Goal: Task Accomplishment & Management: Manage account settings

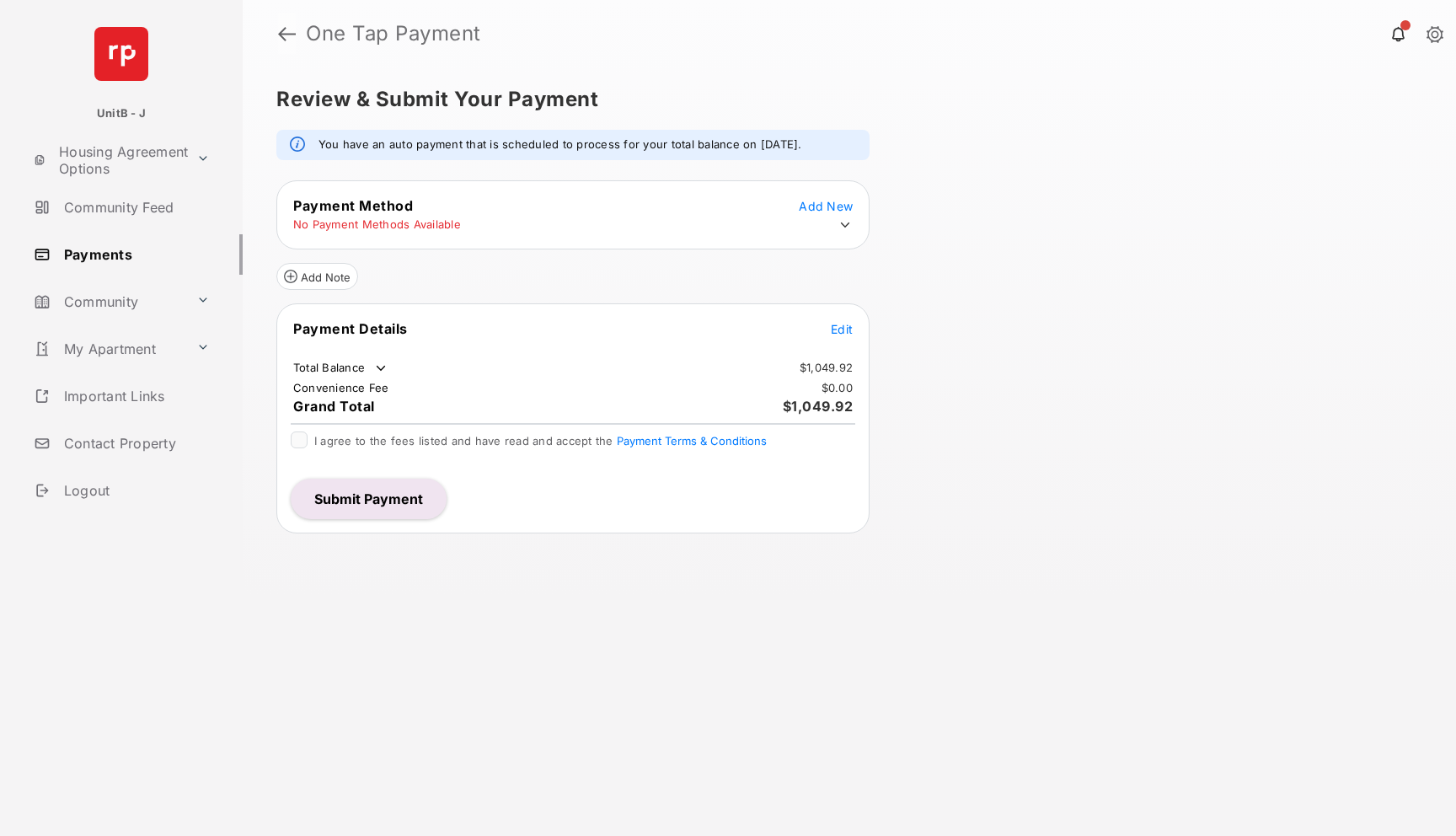
click at [283, 32] on link at bounding box center [287, 34] width 18 height 41
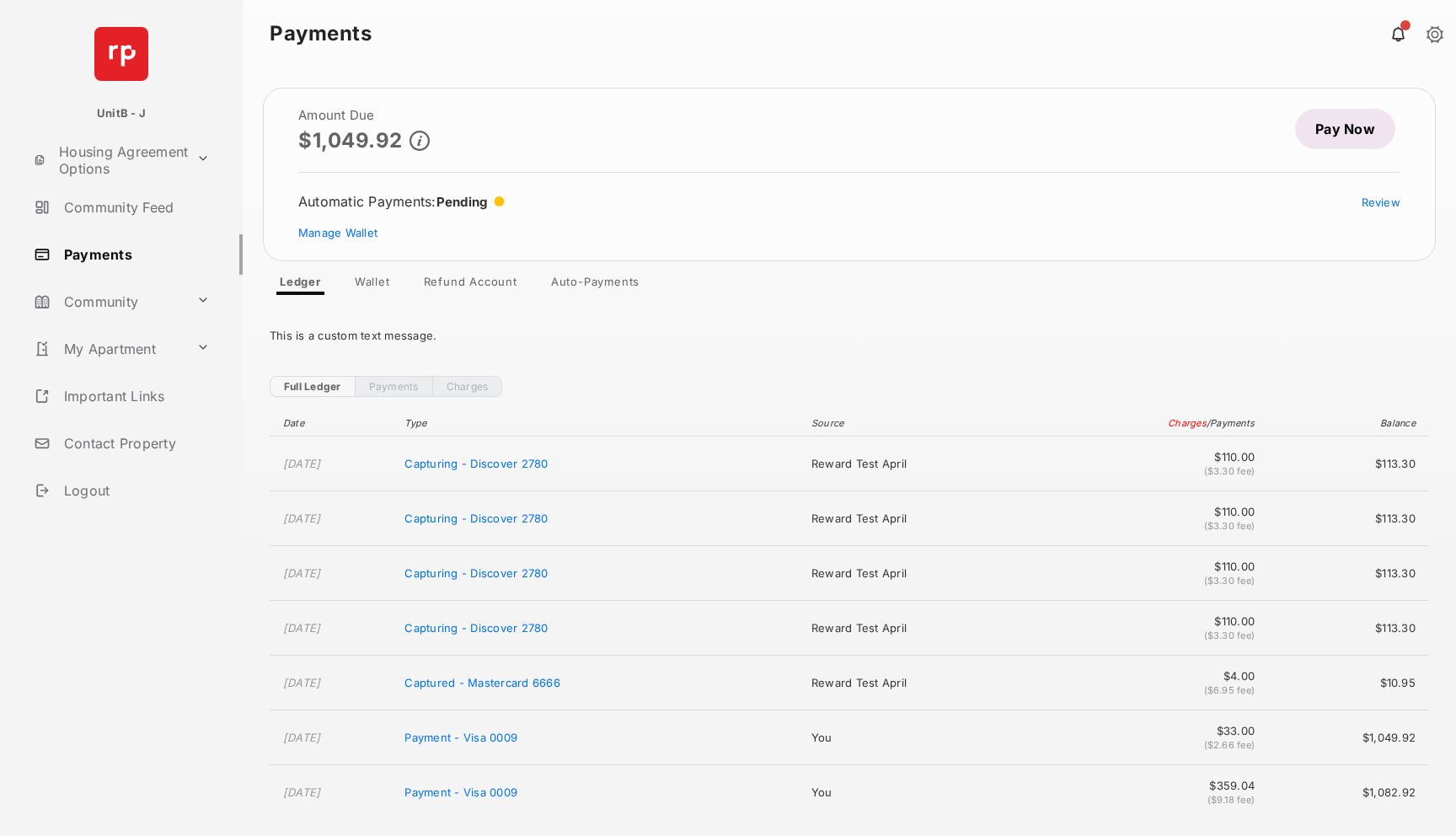
click at [567, 283] on link "Auto-Payments" at bounding box center [596, 284] width 116 height 20
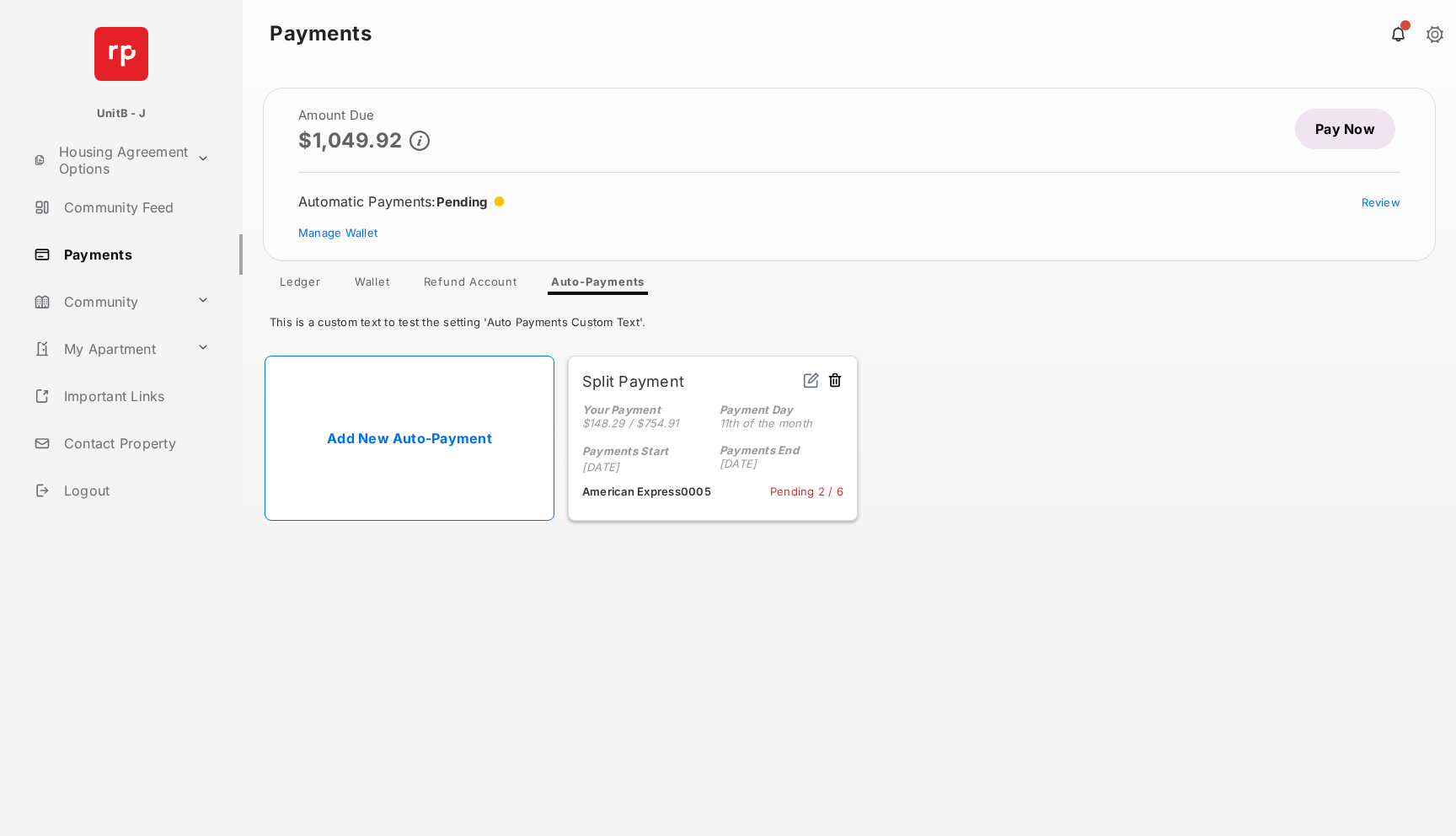
click at [836, 383] on button at bounding box center [835, 380] width 17 height 19
click at [669, 441] on button "Delete" at bounding box center [663, 430] width 92 height 41
click at [1344, 136] on link "Pay Now" at bounding box center [1346, 129] width 101 height 41
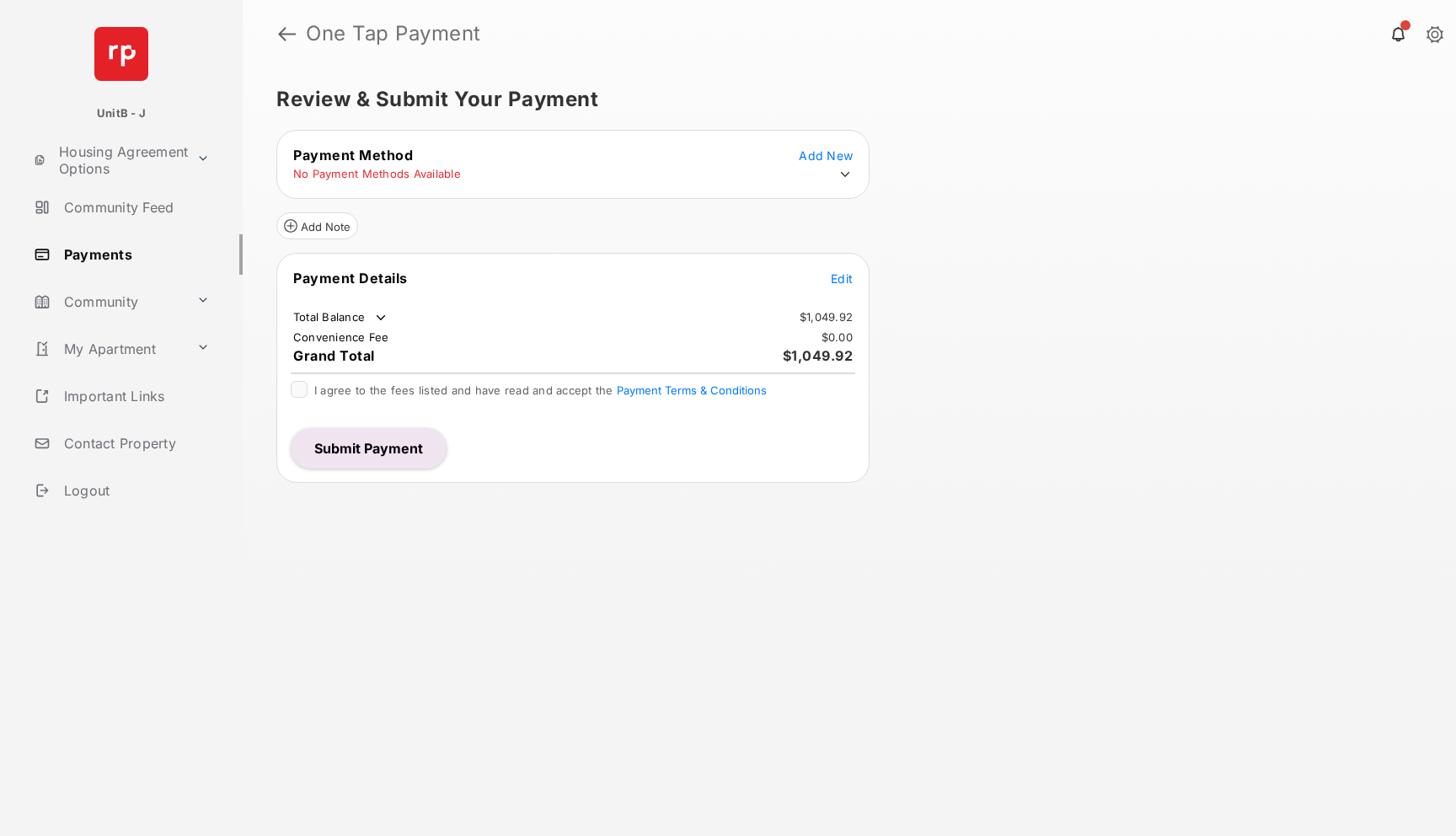
click at [847, 174] on icon at bounding box center [845, 174] width 15 height 15
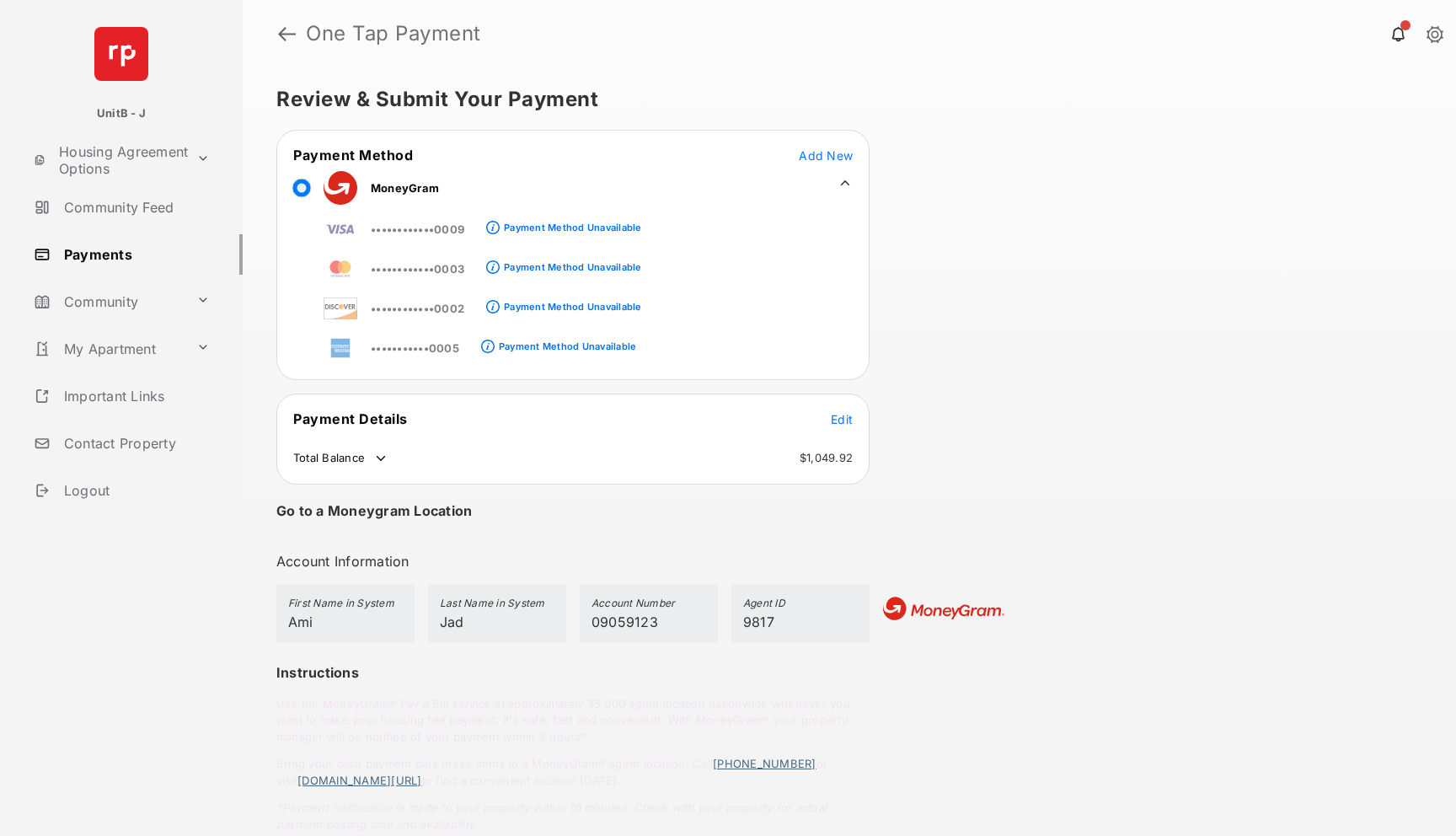
click at [805, 154] on span "Add New" at bounding box center [826, 156] width 54 height 14
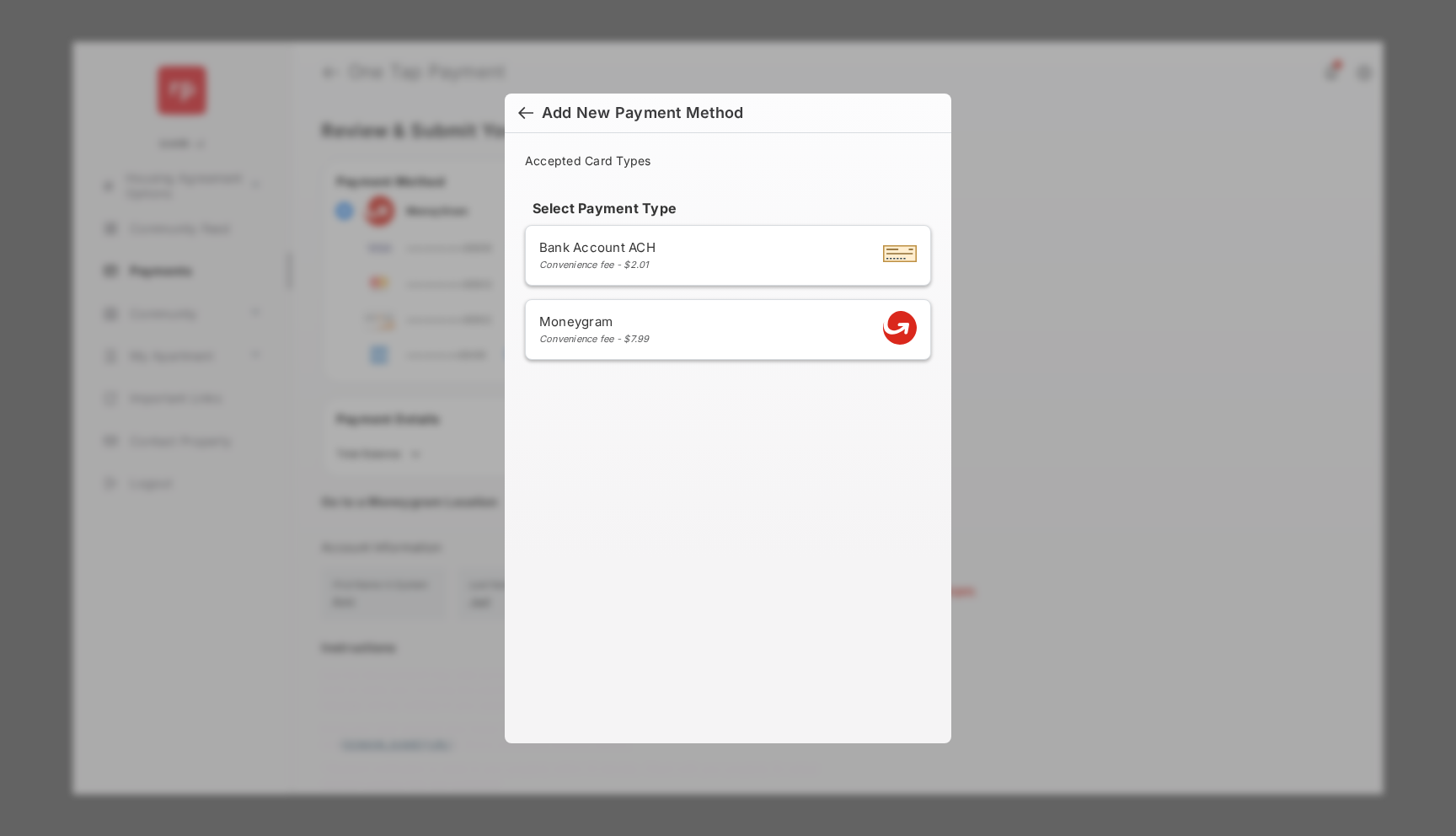
click at [525, 113] on div at bounding box center [525, 114] width 15 height 18
